Goal: Check status: Check status

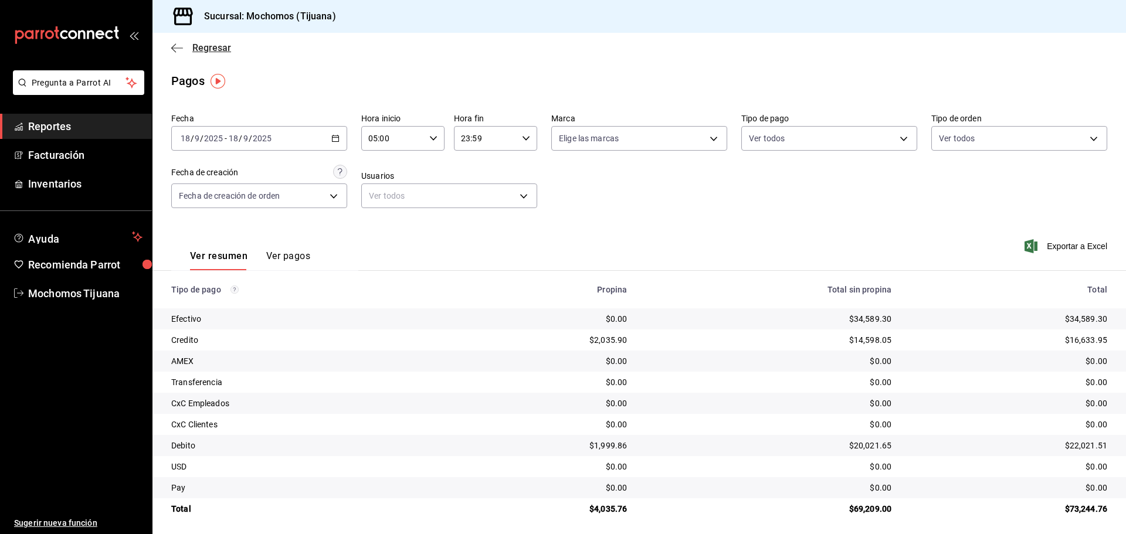
click at [211, 46] on span "Regresar" at bounding box center [211, 47] width 39 height 11
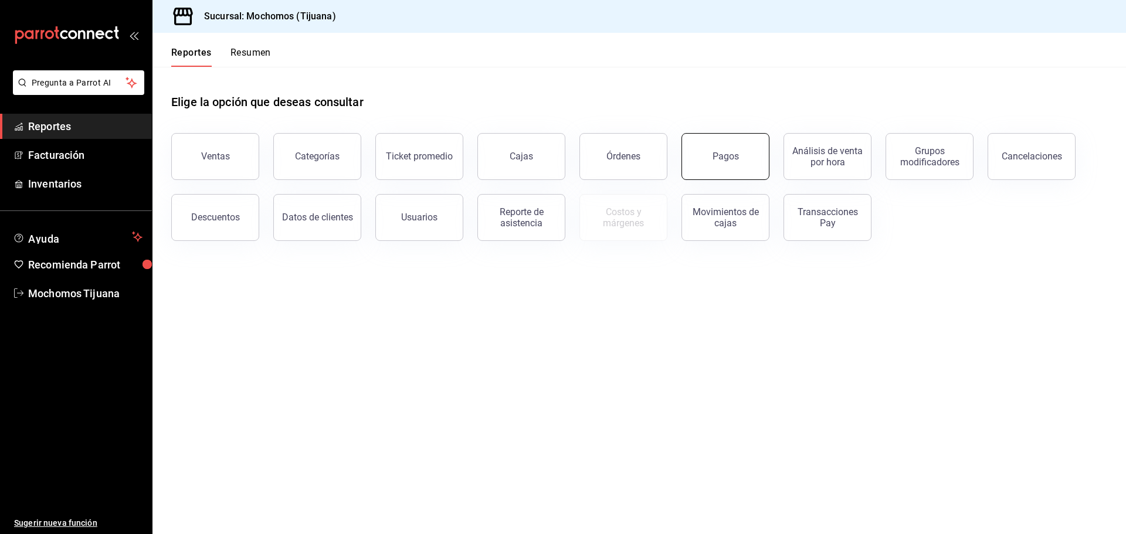
click at [710, 155] on button "Pagos" at bounding box center [726, 156] width 88 height 47
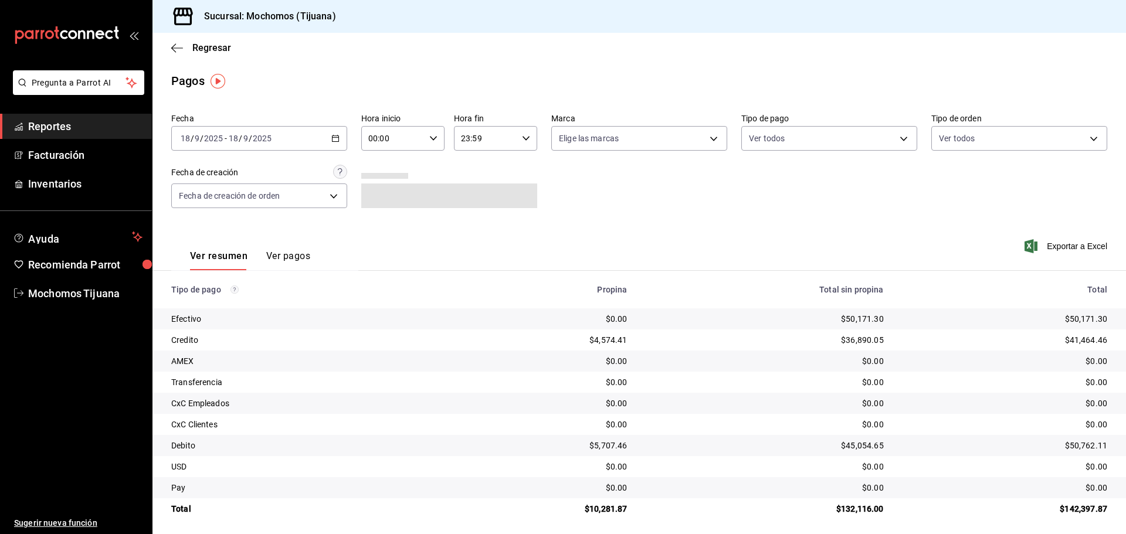
click at [431, 139] on \(Stroke\) "button" at bounding box center [433, 138] width 7 height 4
click at [384, 164] on span "04" at bounding box center [380, 163] width 23 height 9
type input "04:00"
click at [896, 139] on div at bounding box center [563, 267] width 1126 height 534
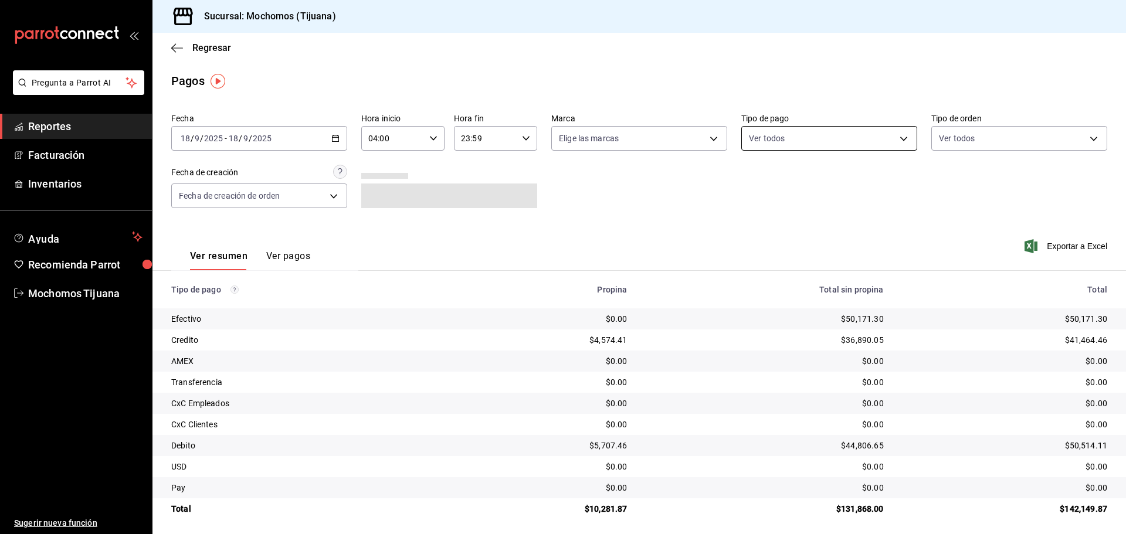
click at [895, 137] on body "Pregunta a Parrot AI Reportes Facturación Inventarios Ayuda Recomienda Parrot M…" at bounding box center [563, 267] width 1126 height 534
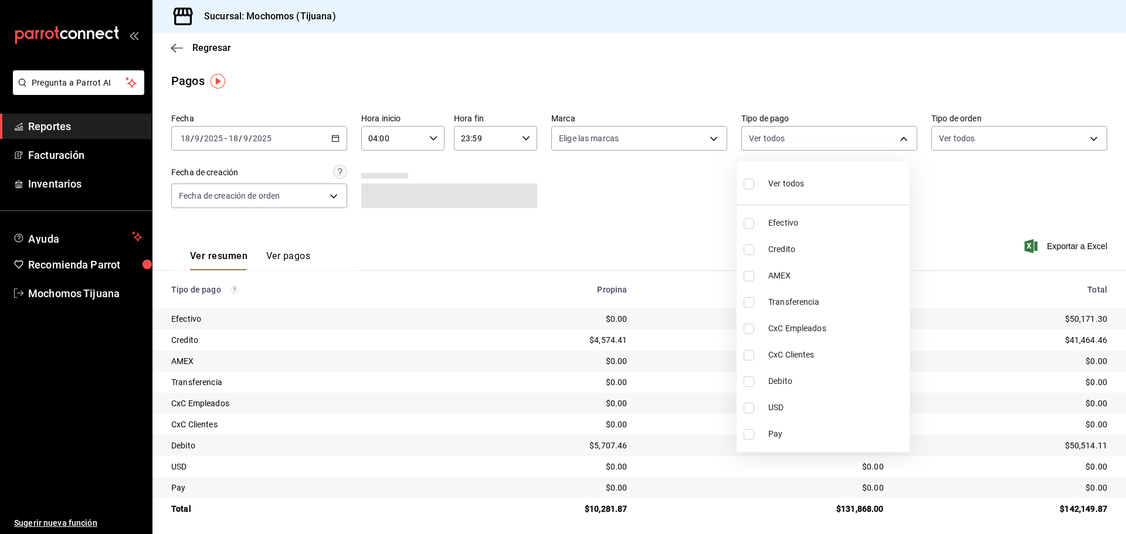
click at [746, 253] on input "checkbox" at bounding box center [749, 250] width 11 height 11
checkbox input "true"
type input "a27a072c-b141-4985-9f83-ae60dbe2196b"
click at [755, 383] on input "checkbox" at bounding box center [754, 382] width 11 height 11
checkbox input "true"
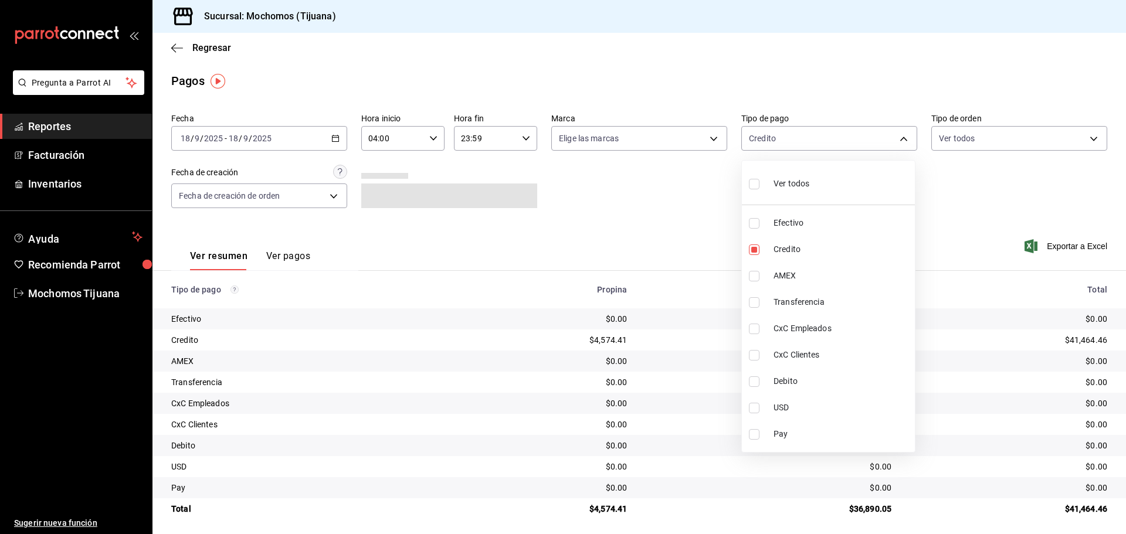
type input "a27a072c-b141-4985-9f83-ae60dbe2196b,b7370aa5-450f-4a05-bab4-2784151f97fb"
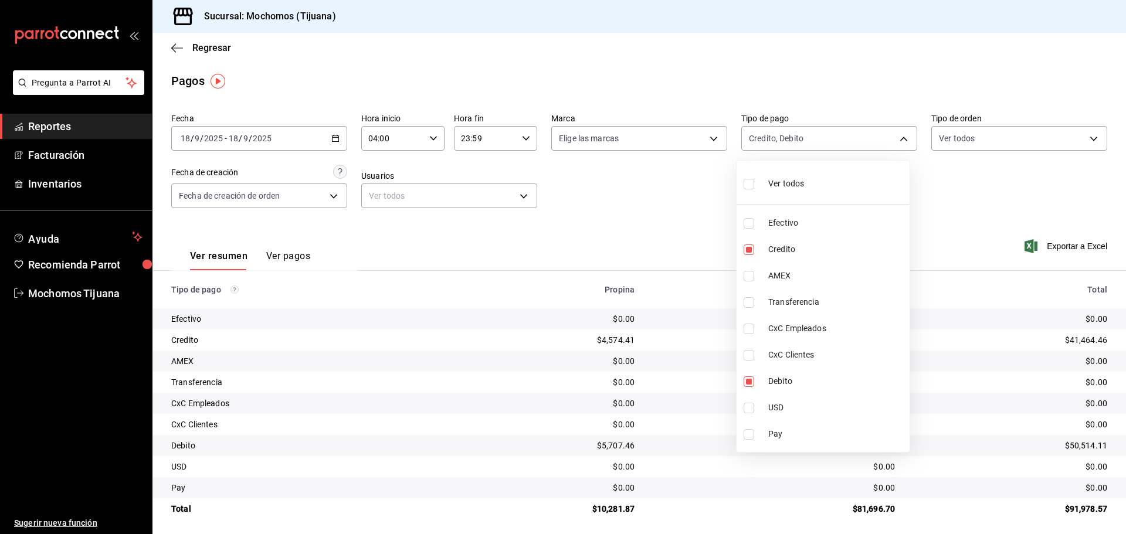
drag, startPoint x: 567, startPoint y: 462, endPoint x: 587, endPoint y: 451, distance: 23.1
click at [587, 451] on div at bounding box center [563, 267] width 1126 height 534
